Goal: Task Accomplishment & Management: Manage account settings

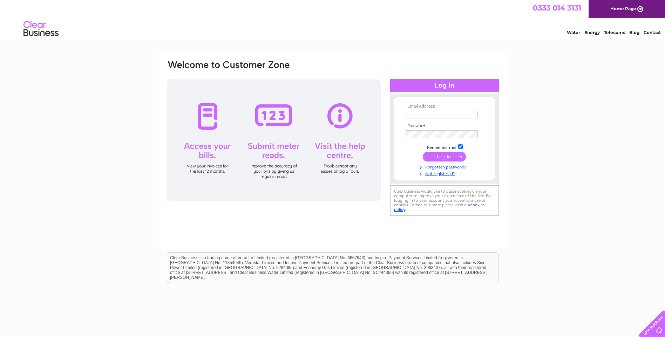
type input "canatrice@live.co.uk"
click at [444, 157] on input "submit" at bounding box center [444, 157] width 43 height 10
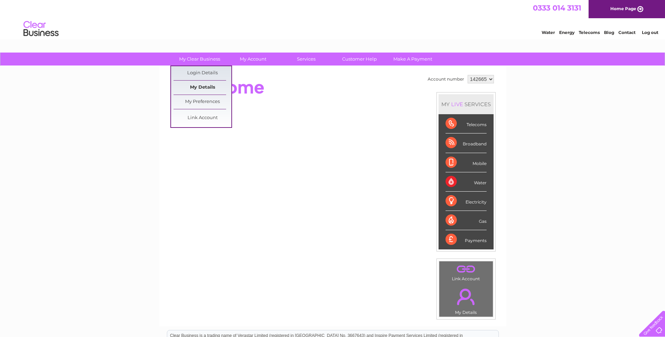
click at [206, 86] on link "My Details" at bounding box center [202, 88] width 58 height 14
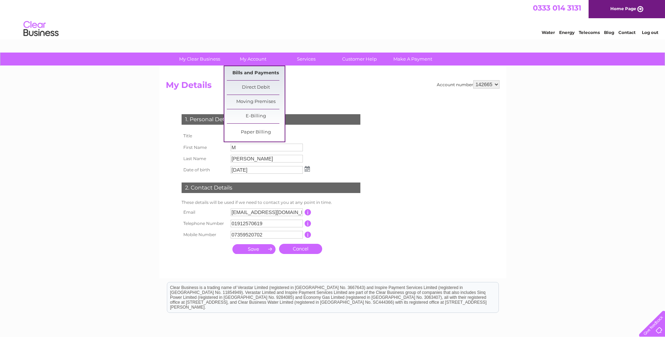
click at [254, 74] on link "Bills and Payments" at bounding box center [256, 73] width 58 height 14
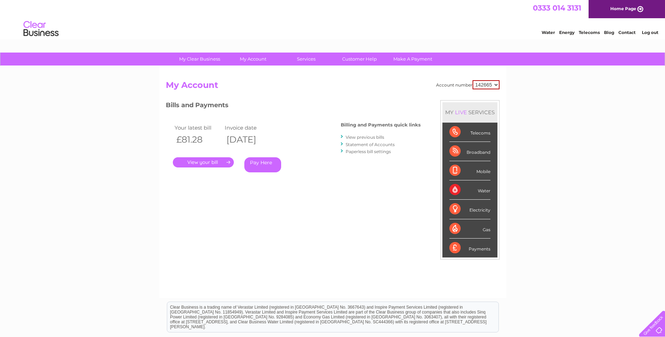
click at [203, 160] on link "." at bounding box center [203, 162] width 61 height 10
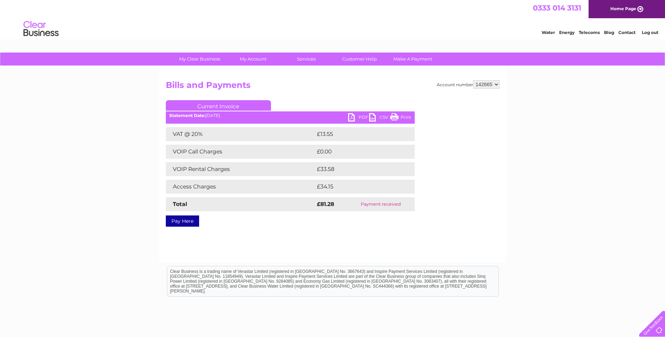
click at [356, 116] on link "PDF" at bounding box center [358, 118] width 21 height 10
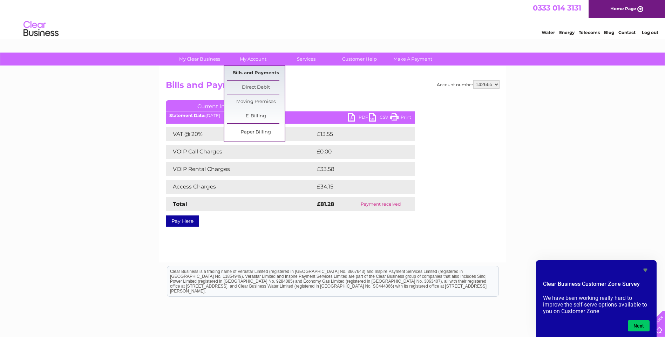
click at [251, 74] on link "Bills and Payments" at bounding box center [256, 73] width 58 height 14
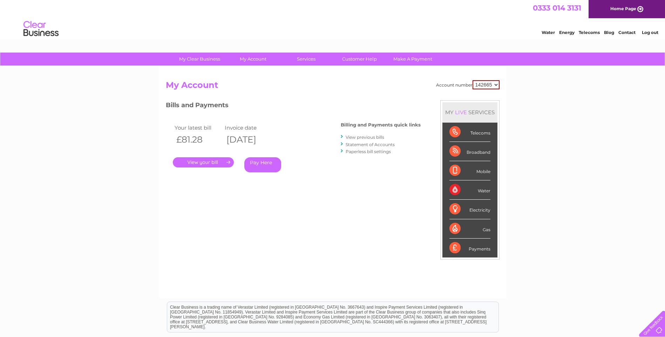
click at [371, 145] on link "Statement of Accounts" at bounding box center [369, 144] width 49 height 5
click at [637, 8] on link "Home Page" at bounding box center [626, 9] width 76 height 18
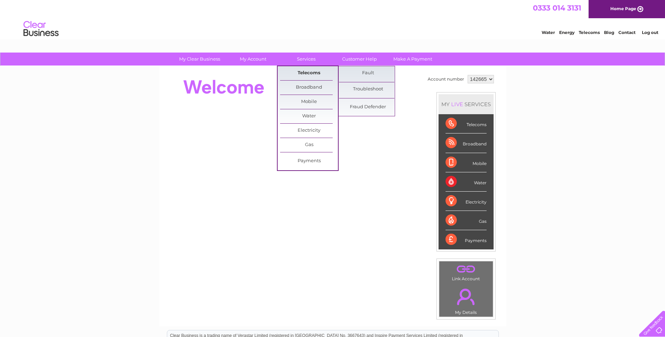
click at [304, 73] on link "Telecoms" at bounding box center [309, 73] width 58 height 14
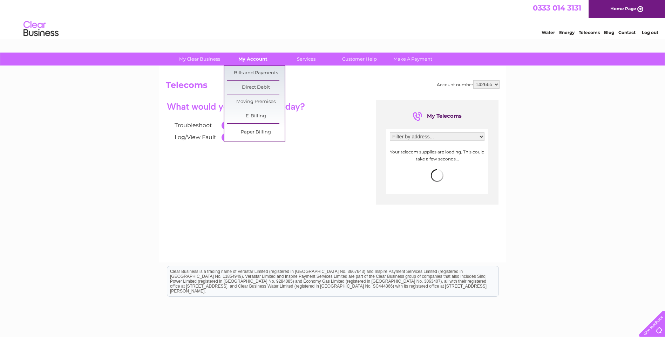
click at [252, 61] on link "My Account" at bounding box center [253, 59] width 58 height 13
click at [255, 73] on link "Bills and Payments" at bounding box center [256, 73] width 58 height 14
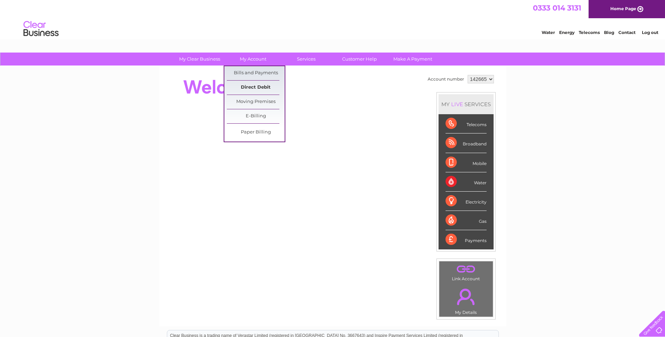
click at [255, 89] on link "Direct Debit" at bounding box center [256, 88] width 58 height 14
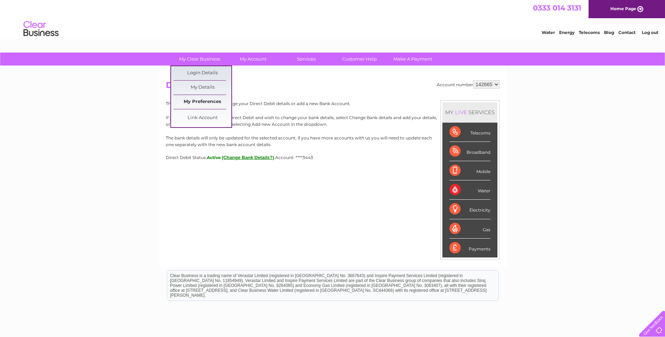
click at [212, 103] on link "My Preferences" at bounding box center [202, 102] width 58 height 14
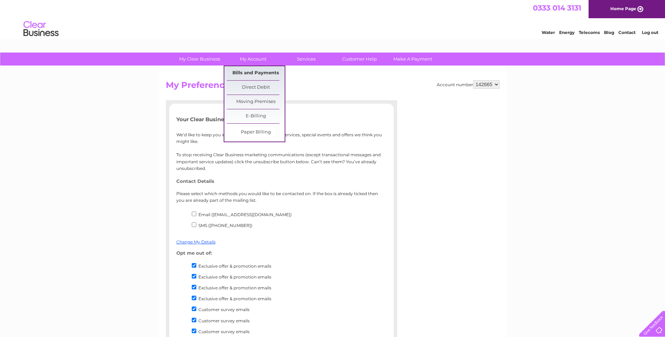
click at [254, 76] on link "Bills and Payments" at bounding box center [256, 73] width 58 height 14
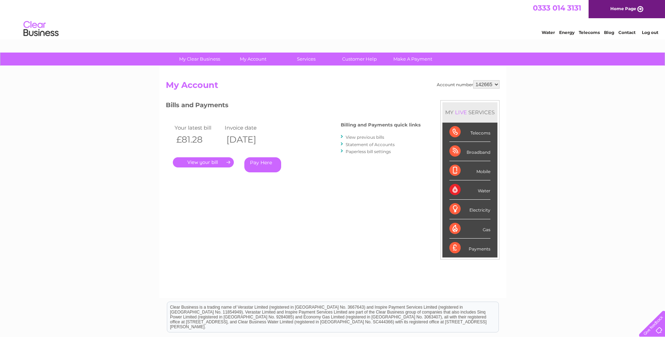
click at [361, 137] on link "View previous bills" at bounding box center [364, 137] width 39 height 5
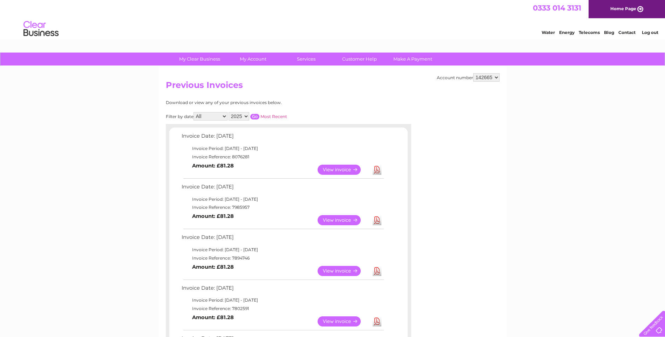
click at [338, 170] on link "View" at bounding box center [343, 170] width 52 height 10
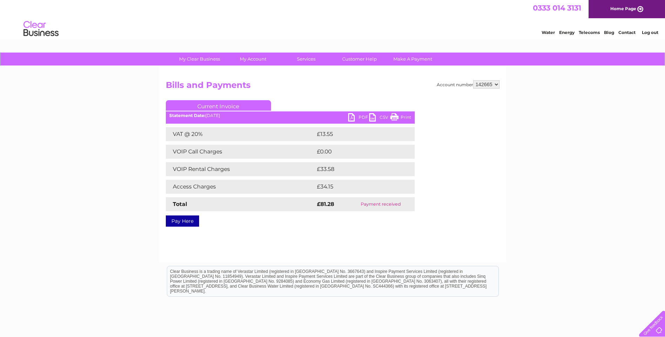
click at [351, 117] on link "PDF" at bounding box center [358, 118] width 21 height 10
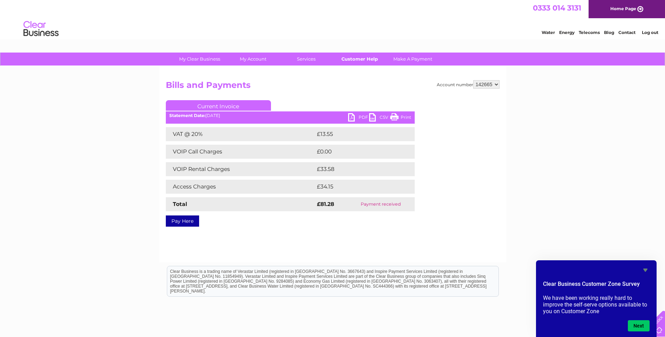
click at [361, 60] on link "Customer Help" at bounding box center [359, 59] width 58 height 13
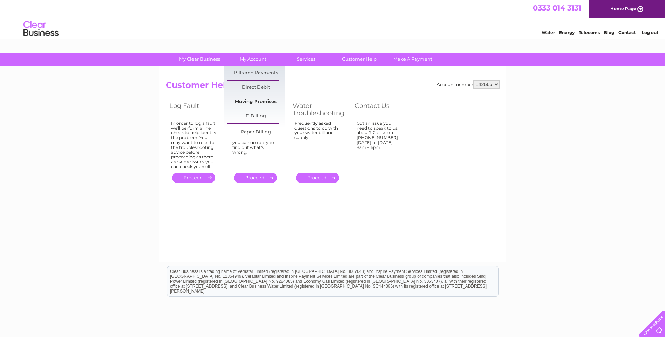
click at [260, 101] on link "Moving Premises" at bounding box center [256, 102] width 58 height 14
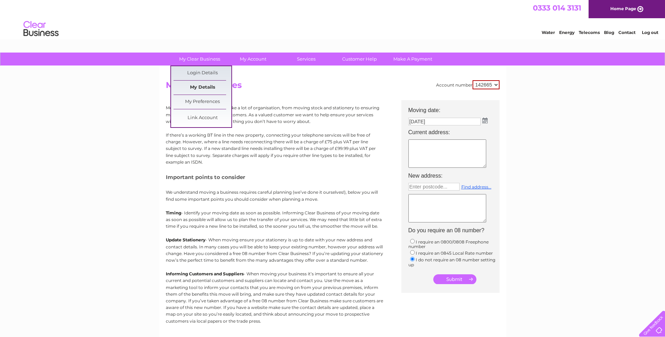
click at [202, 88] on link "My Details" at bounding box center [202, 88] width 58 height 14
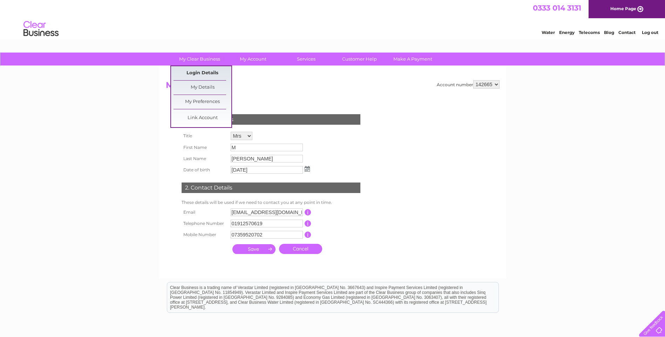
click at [203, 74] on link "Login Details" at bounding box center [202, 73] width 58 height 14
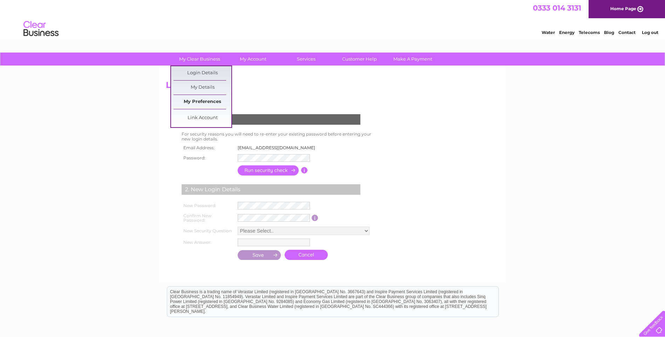
click at [202, 101] on link "My Preferences" at bounding box center [202, 102] width 58 height 14
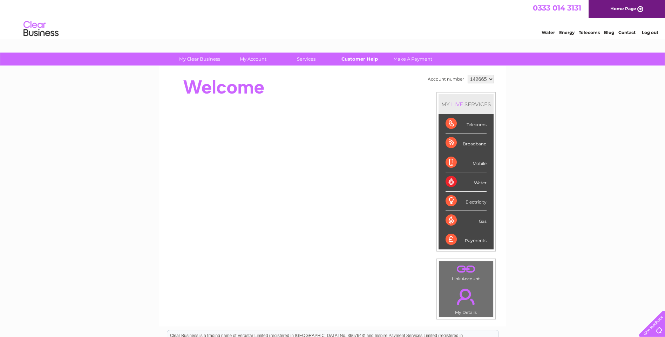
click at [361, 61] on link "Customer Help" at bounding box center [359, 59] width 58 height 13
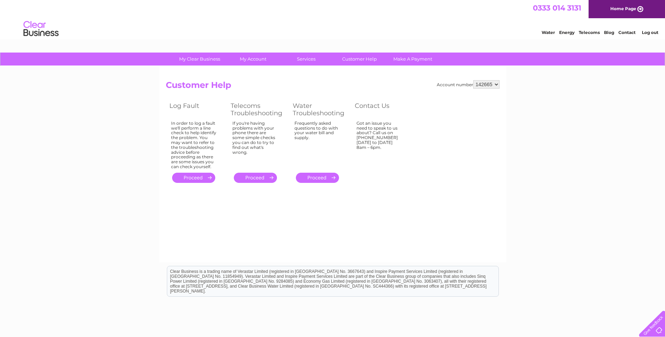
click at [625, 33] on link "Contact" at bounding box center [626, 32] width 17 height 5
